Goal: Transaction & Acquisition: Download file/media

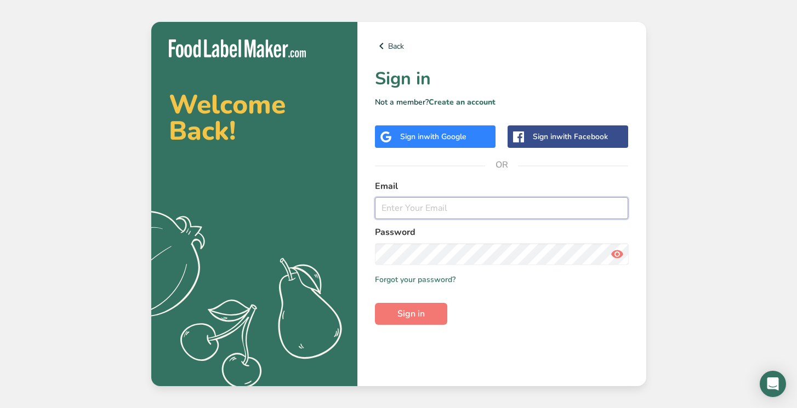
click at [412, 206] on input "email" at bounding box center [502, 208] width 254 height 22
type input "[EMAIL_ADDRESS][DOMAIN_NAME]"
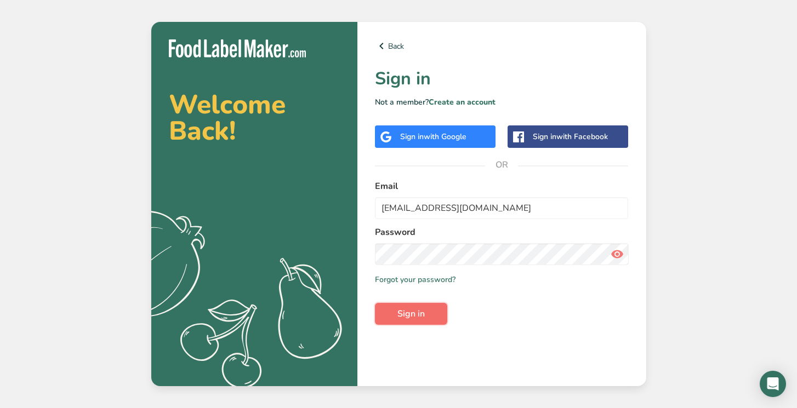
click at [422, 313] on span "Sign in" at bounding box center [410, 313] width 27 height 13
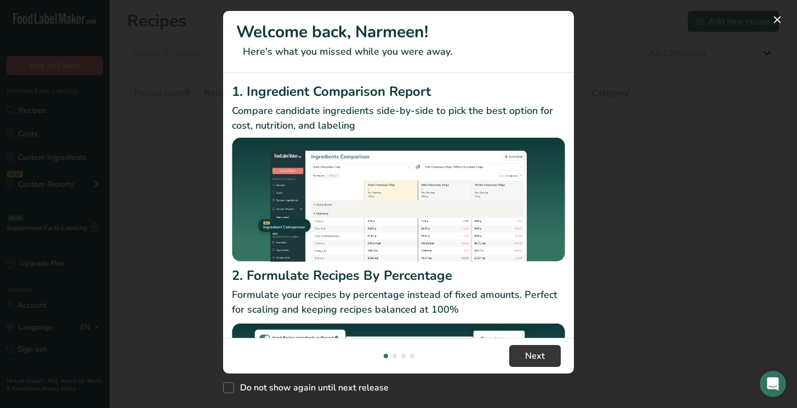
click at [725, 167] on div "New Features" at bounding box center [398, 204] width 797 height 408
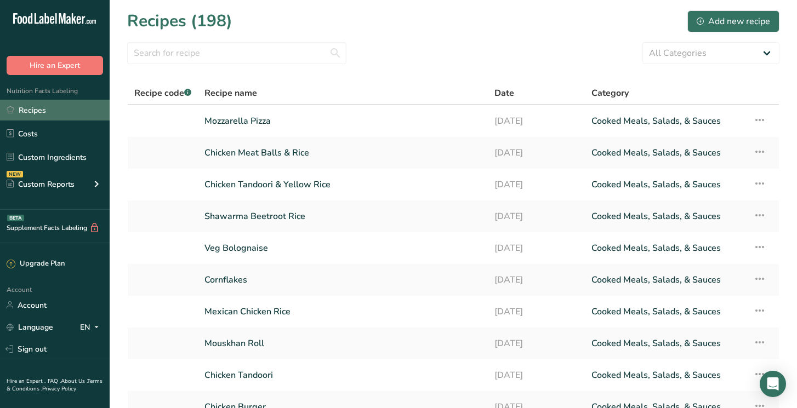
click at [54, 109] on link "Recipes" at bounding box center [55, 110] width 110 height 21
click at [234, 121] on link "Mozzarella Pizza" at bounding box center [342, 121] width 277 height 23
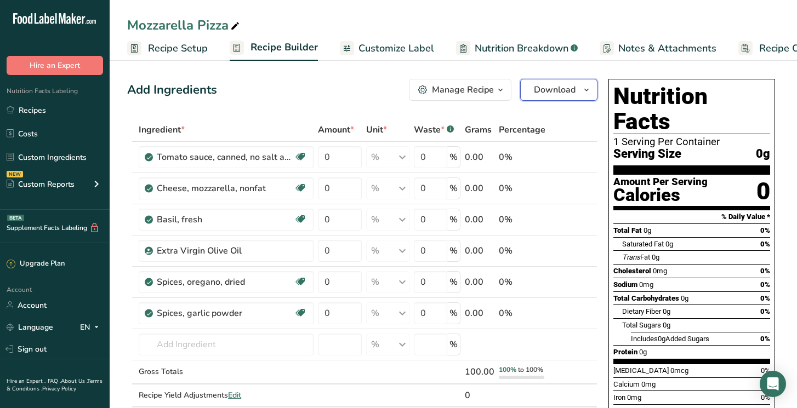
click at [566, 89] on span "Download" at bounding box center [555, 89] width 42 height 13
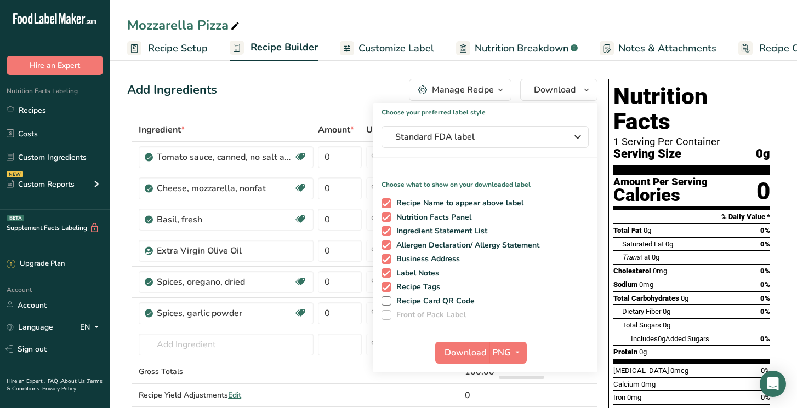
click at [494, 88] on span "button" at bounding box center [500, 89] width 13 height 13
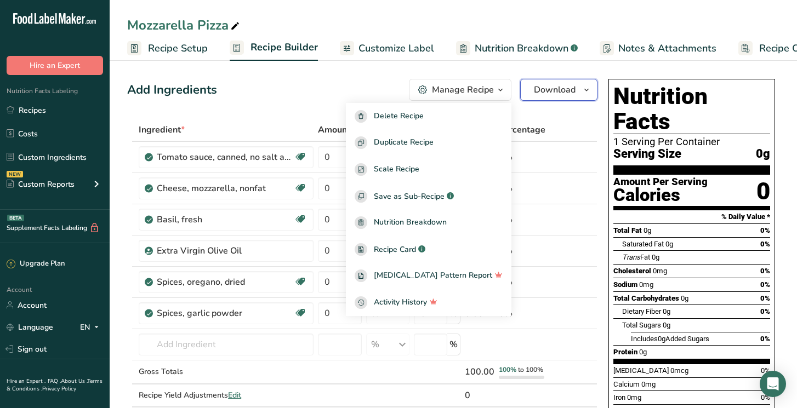
click at [543, 87] on span "Download" at bounding box center [555, 89] width 42 height 13
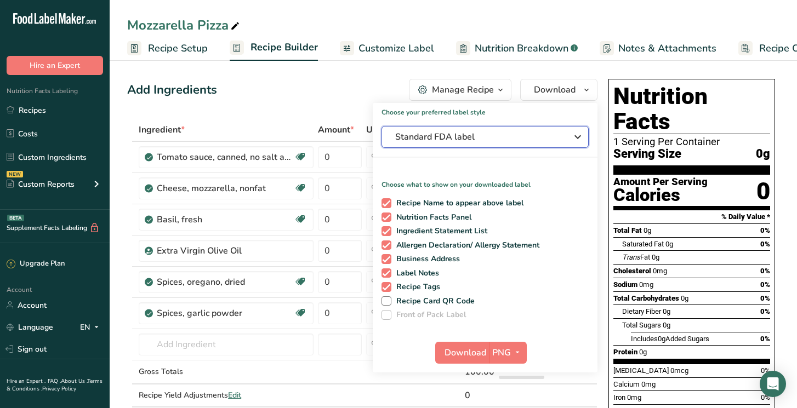
click at [527, 133] on span "Standard FDA label" at bounding box center [477, 136] width 164 height 13
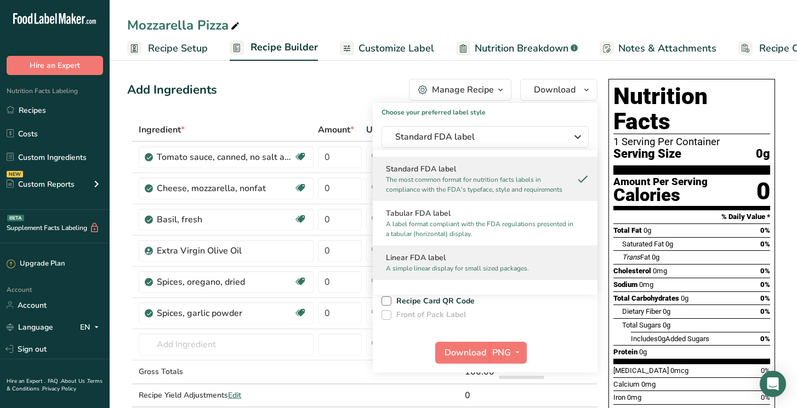
click at [500, 261] on h2 "Linear FDA label" at bounding box center [485, 258] width 198 height 12
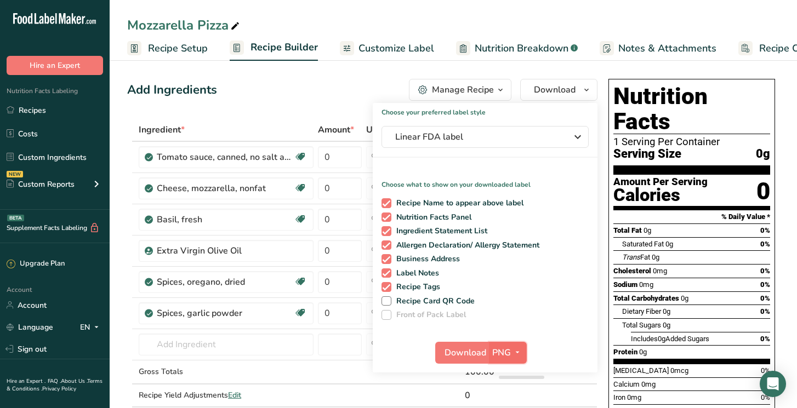
click at [513, 355] on icon "button" at bounding box center [517, 353] width 9 height 14
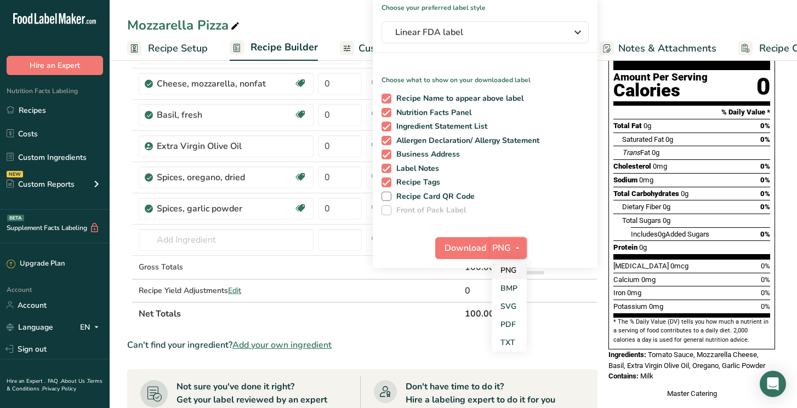
scroll to position [106, 0]
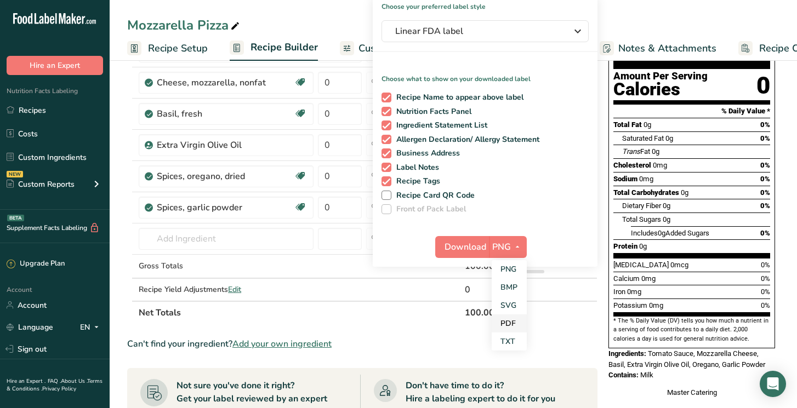
click at [512, 329] on link "PDF" at bounding box center [509, 324] width 35 height 18
click at [462, 250] on span "Download" at bounding box center [466, 247] width 42 height 13
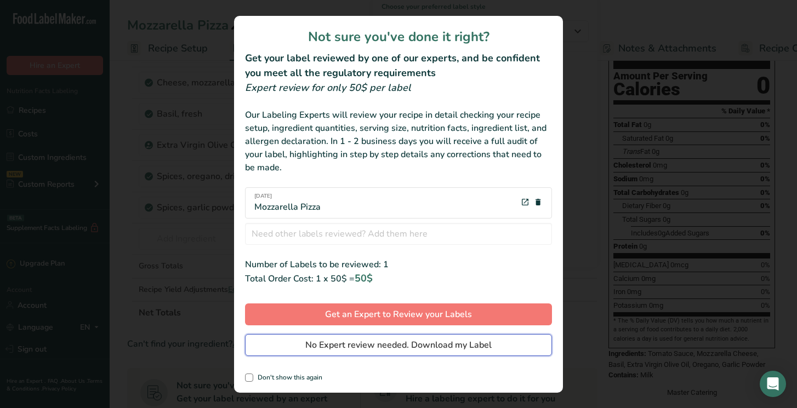
click at [427, 346] on span "No Expert review needed. Download my Label" at bounding box center [398, 345] width 186 height 13
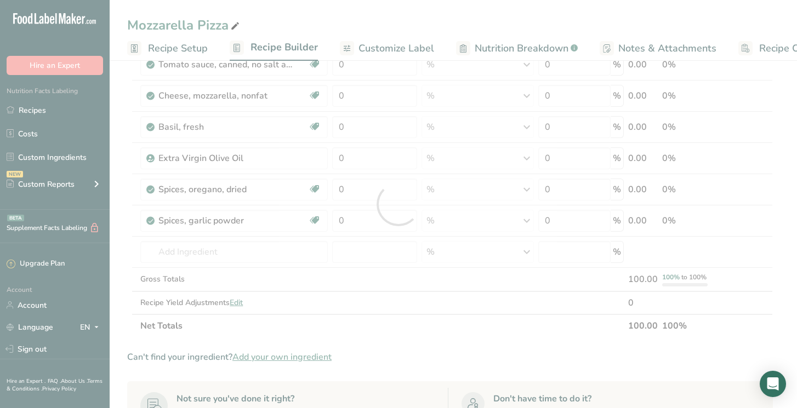
scroll to position [0, 0]
